Goal: Information Seeking & Learning: Learn about a topic

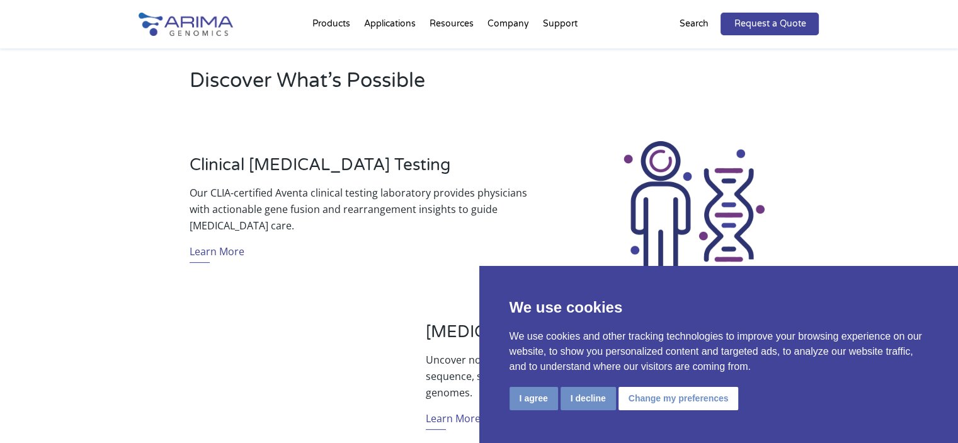
scroll to position [409, 0]
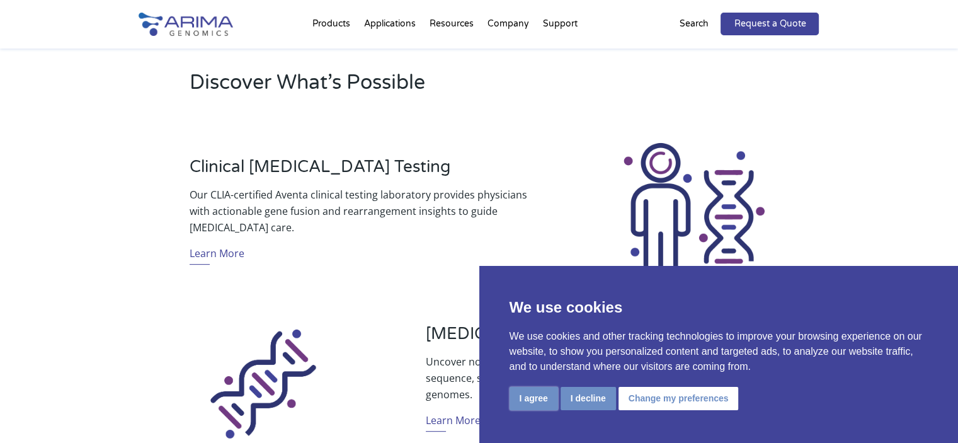
click at [518, 397] on button "I agree" at bounding box center [534, 398] width 49 height 23
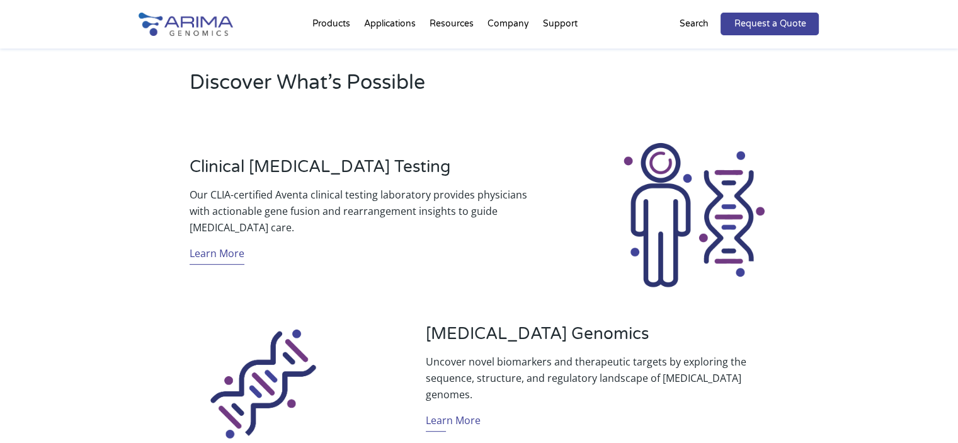
click at [220, 252] on link "Learn More" at bounding box center [217, 255] width 55 height 20
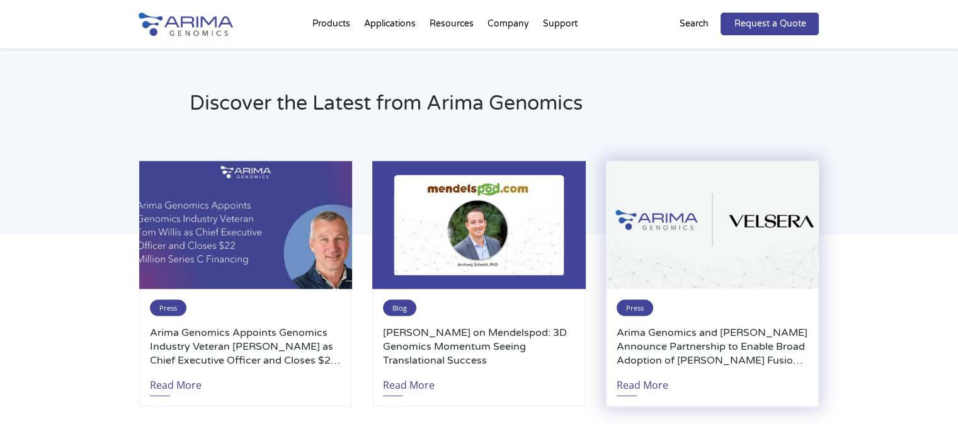
scroll to position [2641, 0]
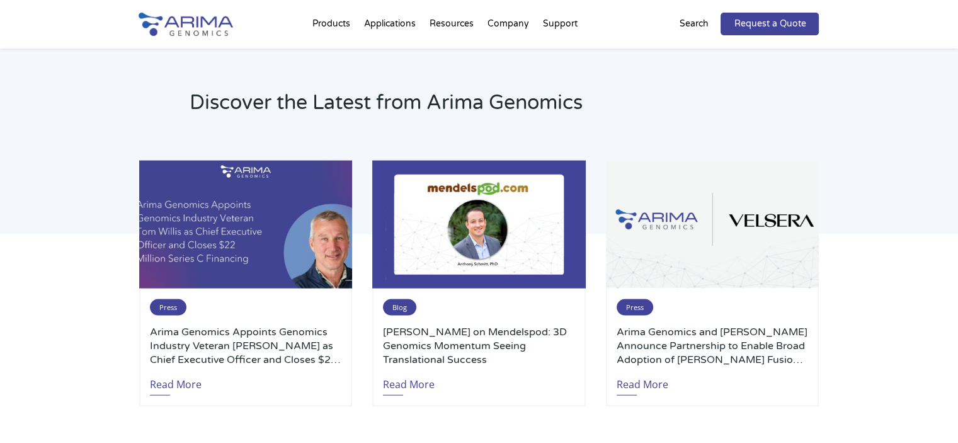
click at [862, 201] on div "Discover the Latest from Arima Genomics Press Arima Genomics Appoints Genomics …" at bounding box center [479, 255] width 958 height 435
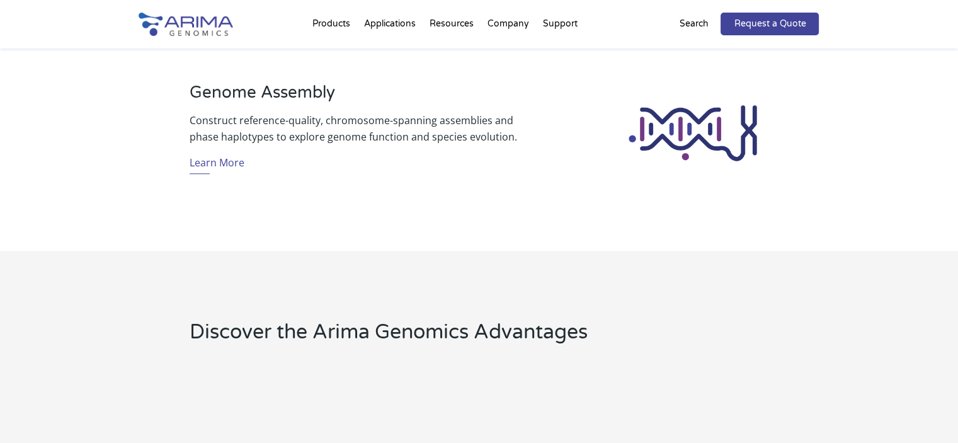
scroll to position [1139, 0]
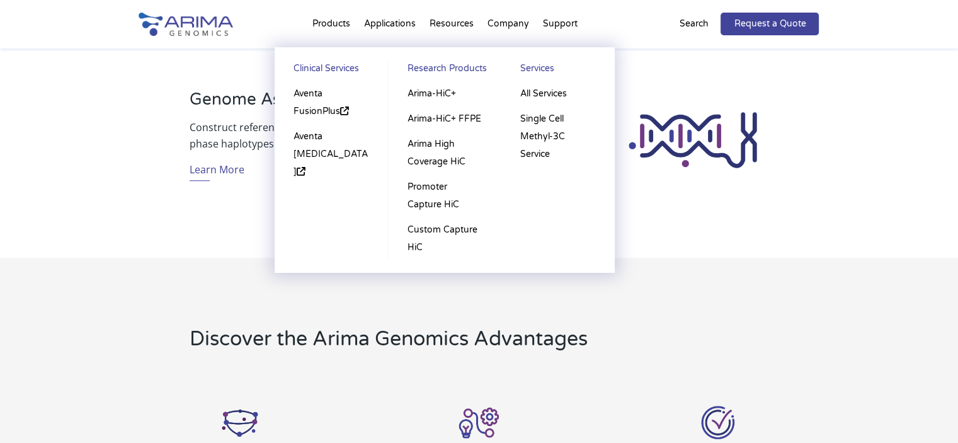
click at [333, 20] on li "Products Clinical Services Aventa FusionPlus Aventa [MEDICAL_DATA] Research Pro…" at bounding box center [332, 26] width 52 height 43
click at [320, 26] on li "Products Clinical Services Aventa FusionPlus Aventa [MEDICAL_DATA] Research Pro…" at bounding box center [332, 26] width 52 height 43
click at [425, 161] on link "Arima High Coverage HiC" at bounding box center [445, 153] width 88 height 43
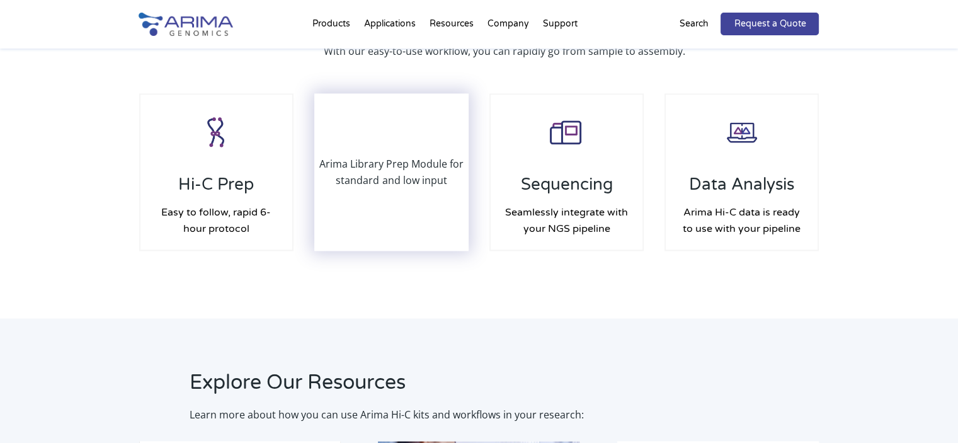
scroll to position [1926, 0]
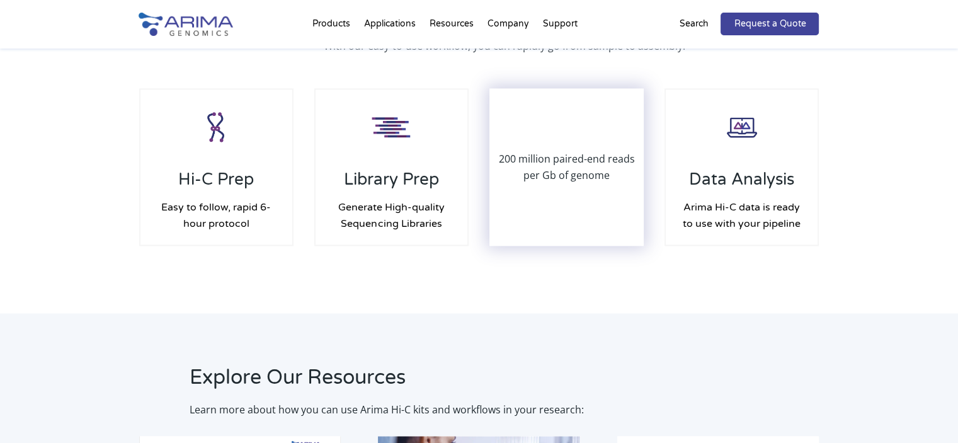
click at [558, 186] on div "200 million paired-end reads per Gb of genome" at bounding box center [567, 166] width 152 height 155
click at [551, 165] on p "200 million paired-end reads per Gb of genome" at bounding box center [567, 167] width 152 height 33
click at [571, 140] on div "200 million paired-end reads per Gb of genome" at bounding box center [567, 166] width 152 height 155
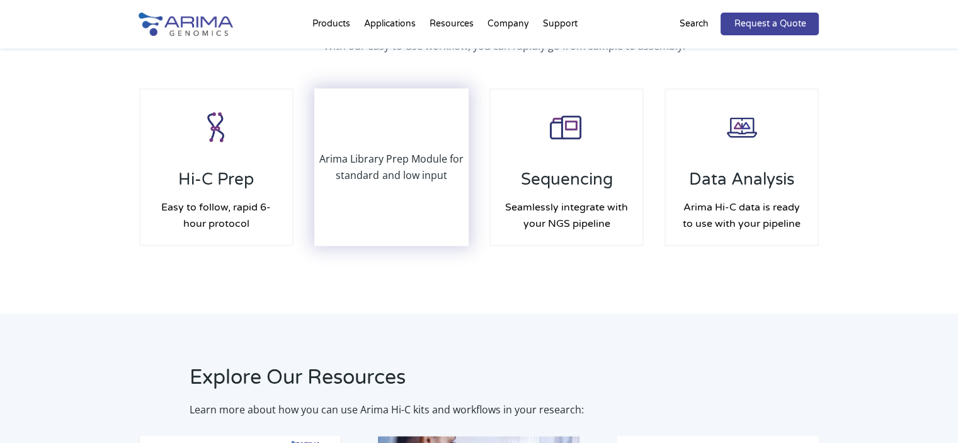
click at [393, 161] on p "Arima Library Prep Module for standard and low input" at bounding box center [392, 167] width 152 height 33
